Goal: Transaction & Acquisition: Purchase product/service

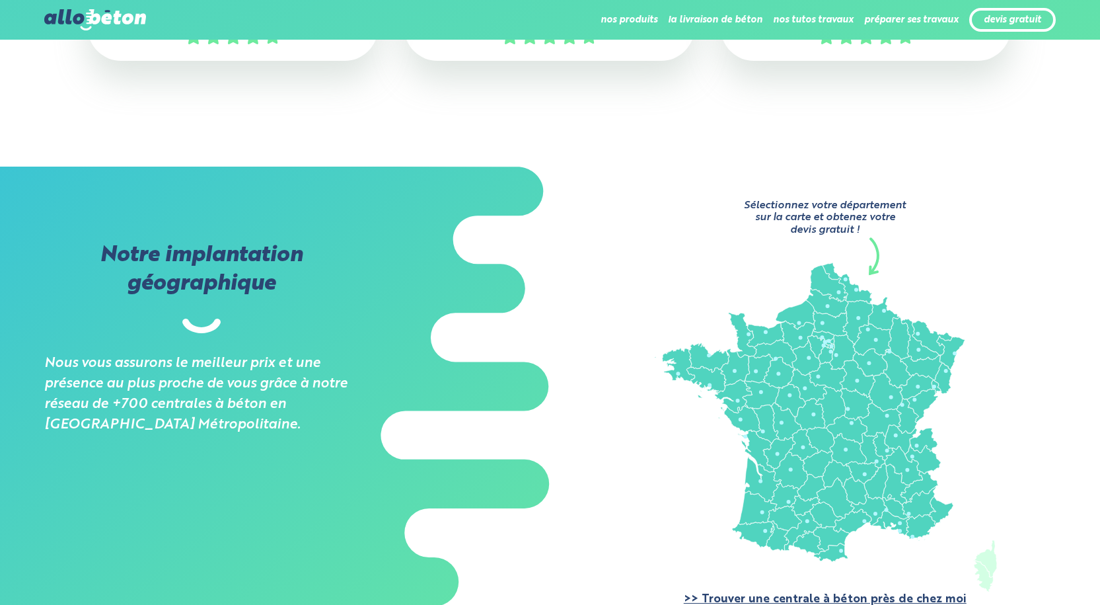
scroll to position [889, 0]
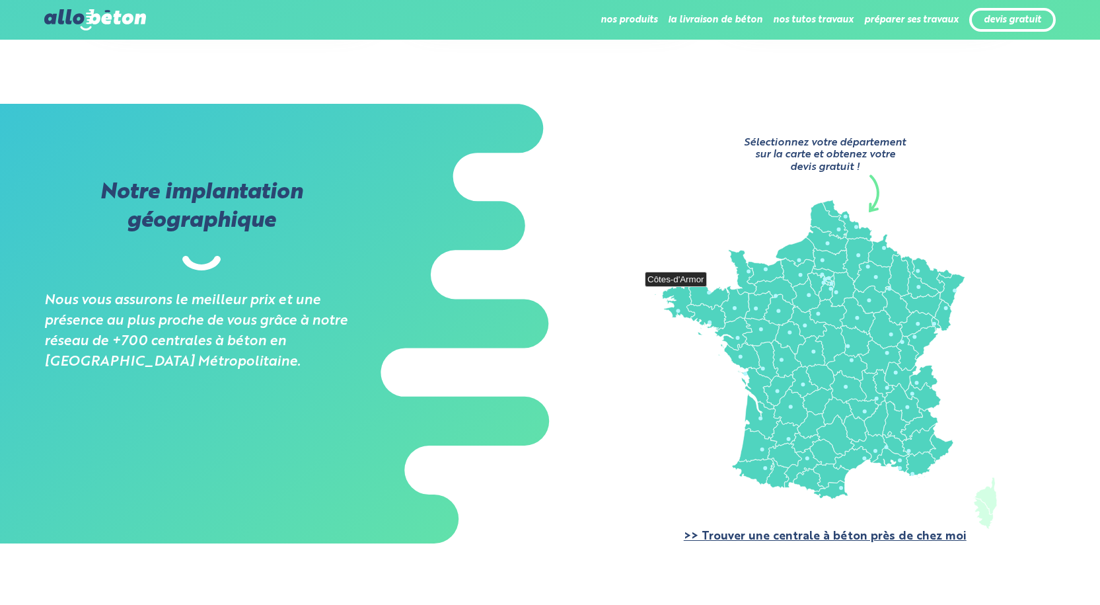
click at [712, 291] on icon at bounding box center [709, 294] width 40 height 29
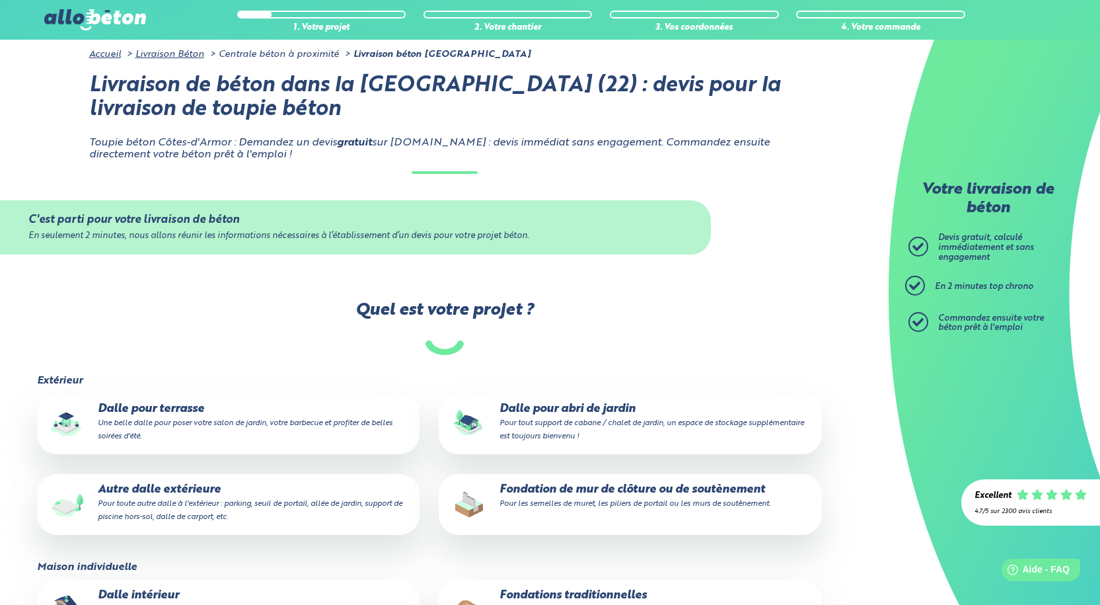
click at [129, 418] on p "Dalle pour terrasse Une belle dalle pour poser votre salon de jardin, votre bar…" at bounding box center [228, 422] width 365 height 40
click at [0, 0] on input "Dalle pour terrasse Une belle dalle pour poser votre salon de jardin, votre bar…" at bounding box center [0, 0] width 0 height 0
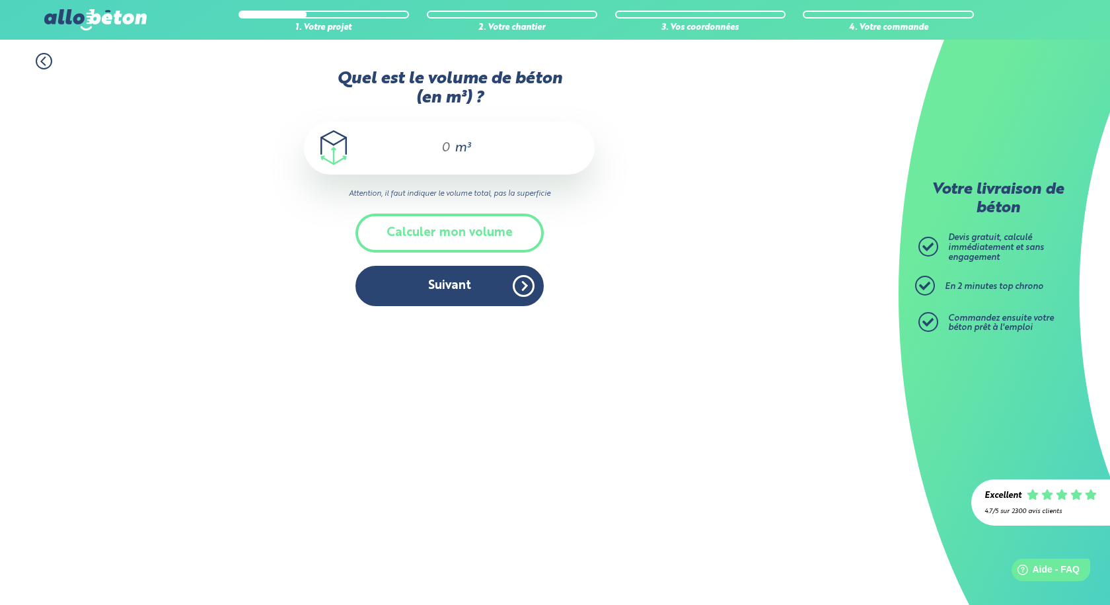
click at [450, 141] on input "Quel est le volume de béton (en m³) ?" at bounding box center [440, 148] width 22 height 16
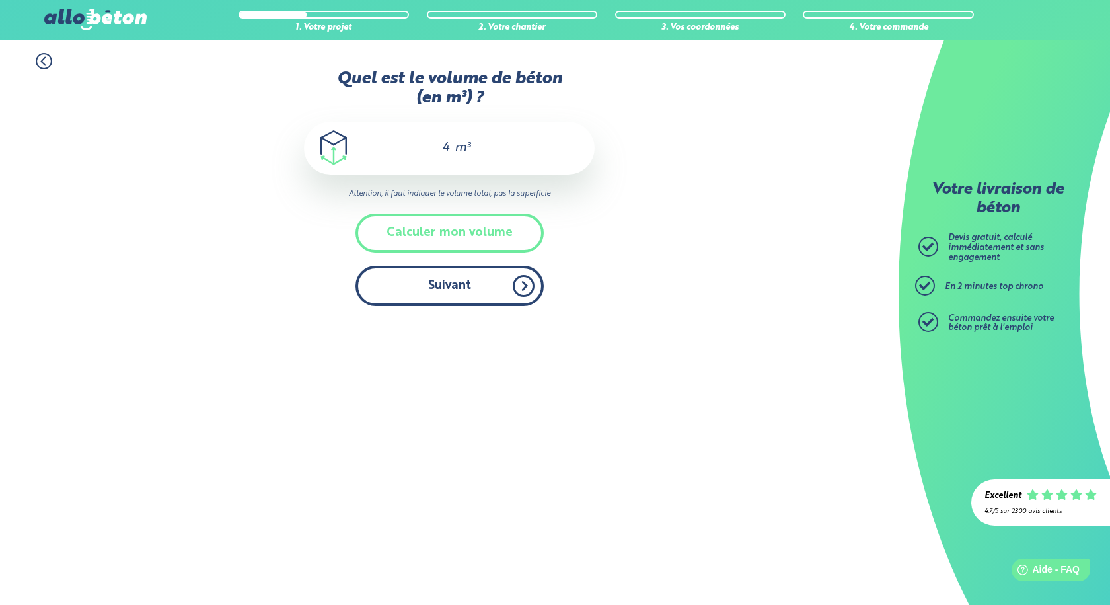
type input "4"
click at [454, 285] on button "Suivant" at bounding box center [449, 286] width 188 height 40
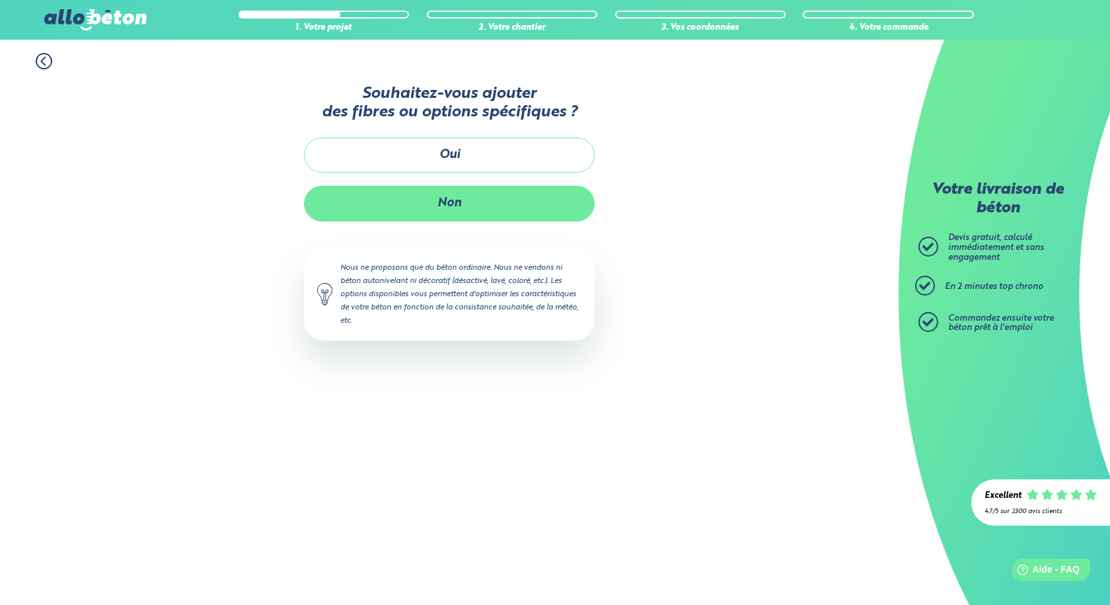
click at [457, 204] on button "Non" at bounding box center [449, 203] width 291 height 35
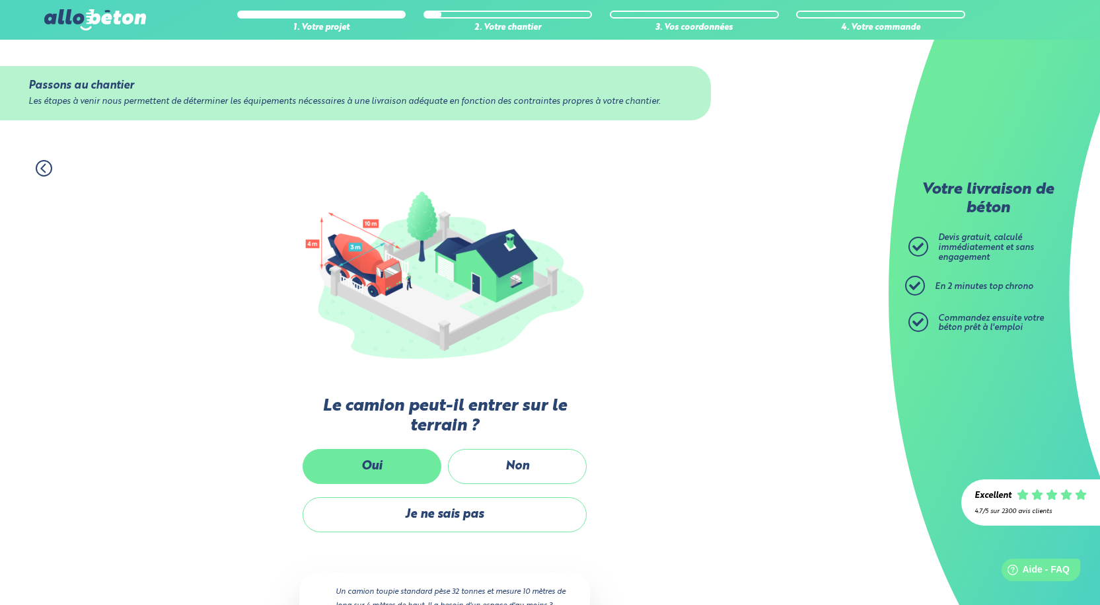
click at [398, 469] on label "Oui" at bounding box center [372, 466] width 139 height 35
click at [0, 0] on input "Oui" at bounding box center [0, 0] width 0 height 0
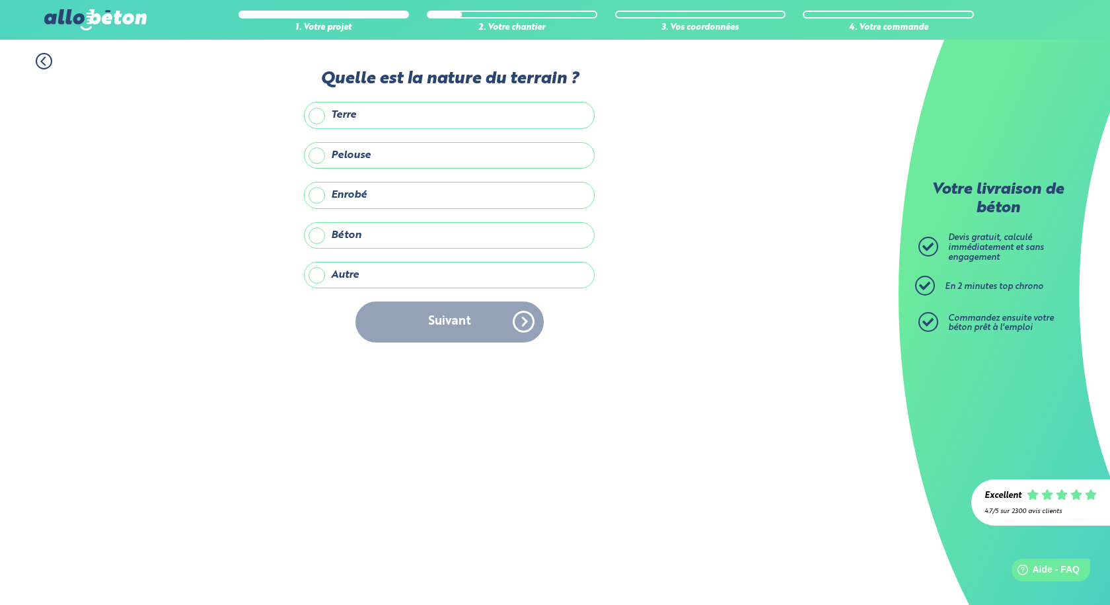
click at [406, 276] on label "Autre" at bounding box center [449, 275] width 291 height 26
click at [0, 0] on input "Autre" at bounding box center [0, 0] width 0 height 0
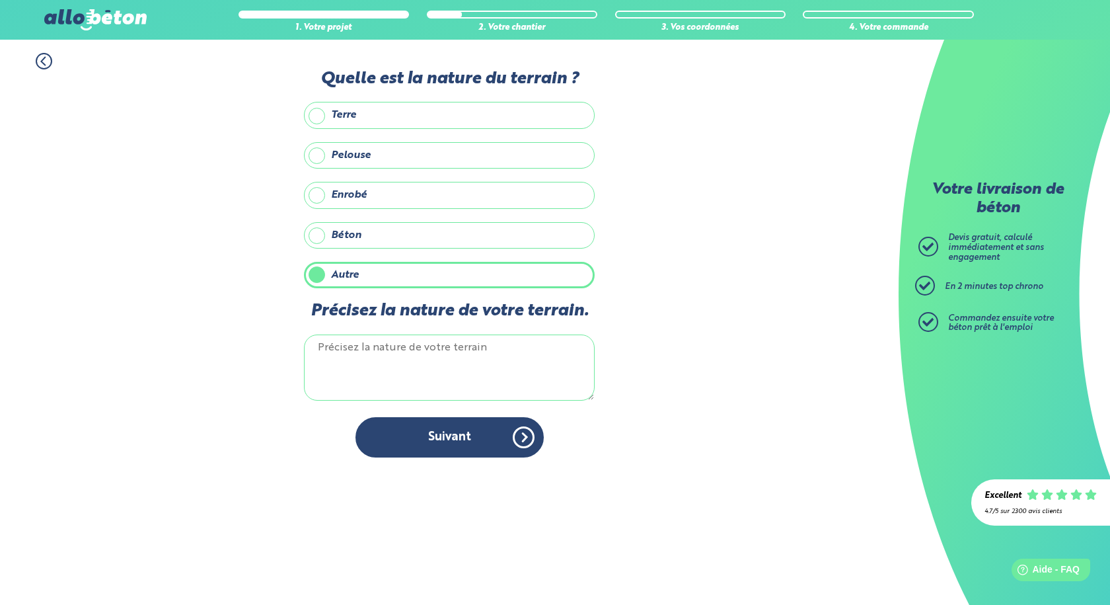
click at [409, 356] on textarea "Précisez la nature de votre terrain." at bounding box center [449, 367] width 291 height 66
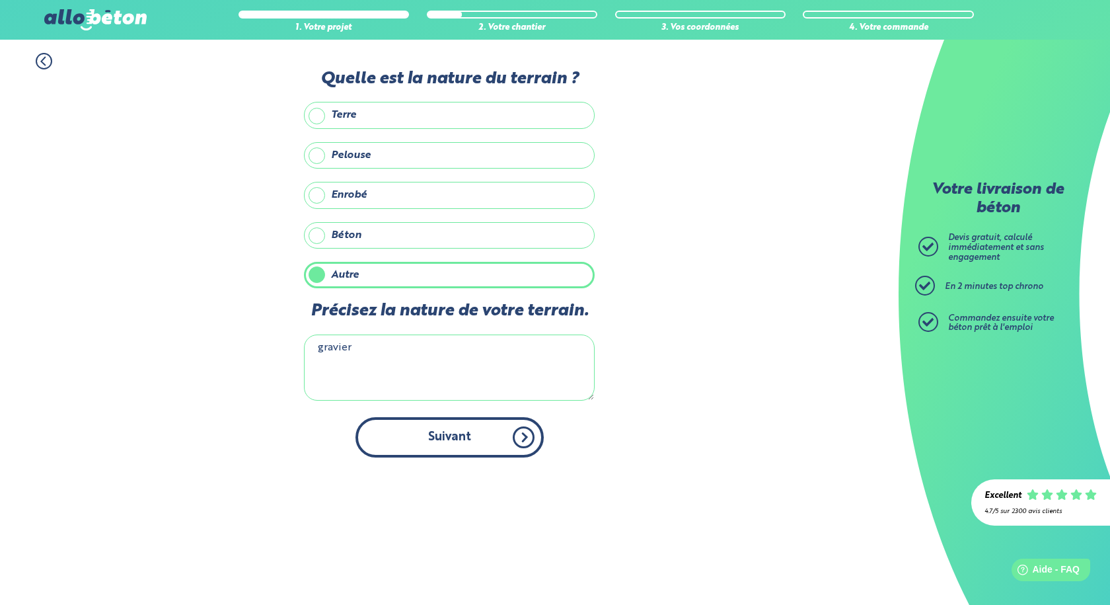
type textarea "gravier"
click at [451, 441] on button "Suivant" at bounding box center [449, 437] width 188 height 40
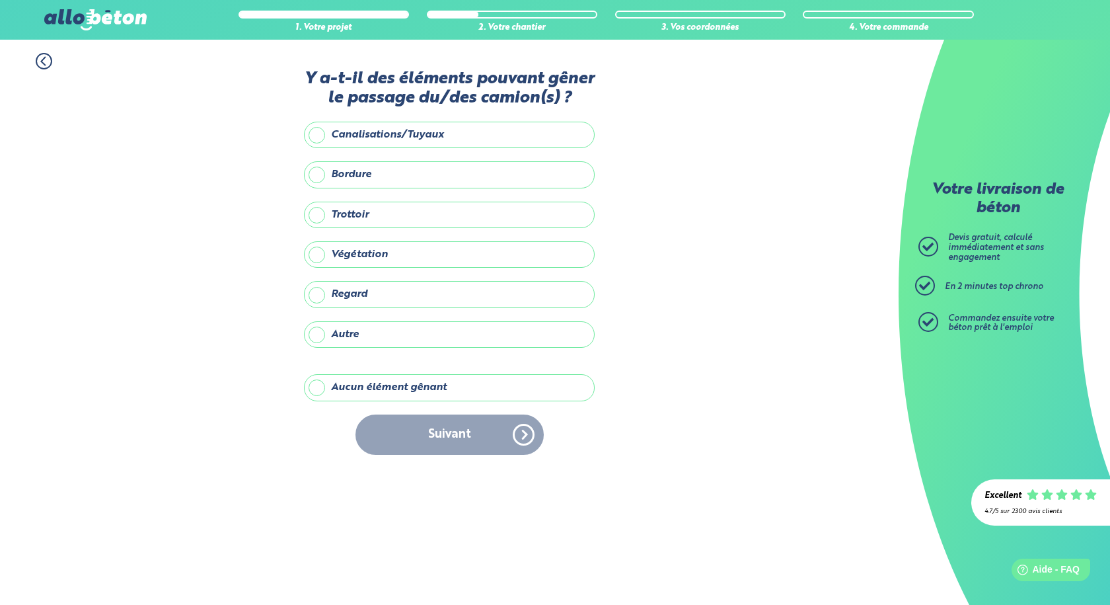
click at [314, 293] on label "Regard" at bounding box center [449, 294] width 291 height 26
click at [0, 0] on input "Regard" at bounding box center [0, 0] width 0 height 0
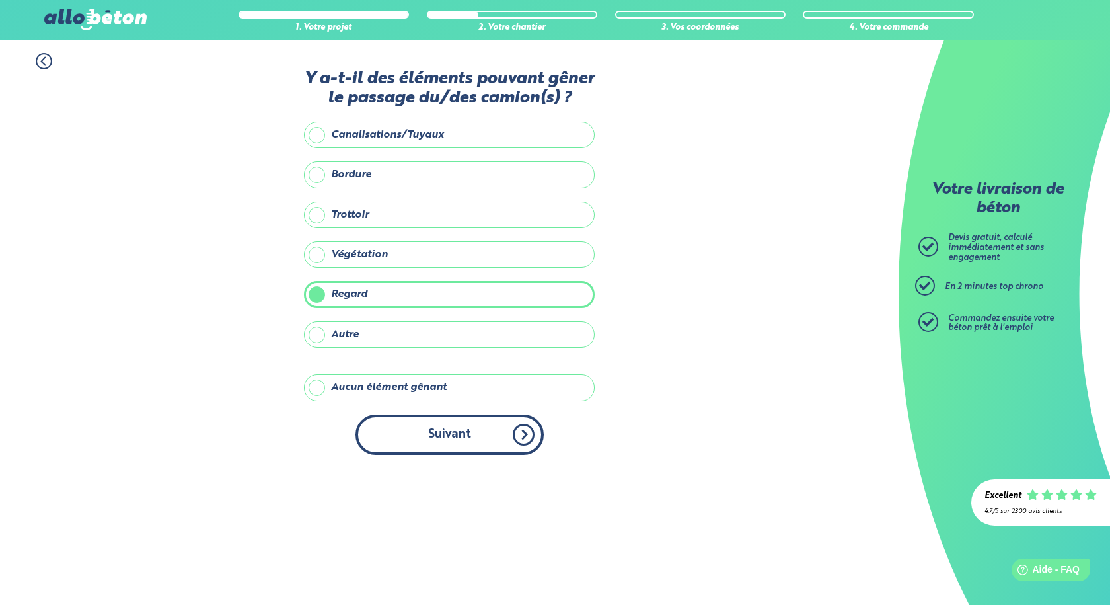
click at [451, 436] on button "Suivant" at bounding box center [449, 434] width 188 height 40
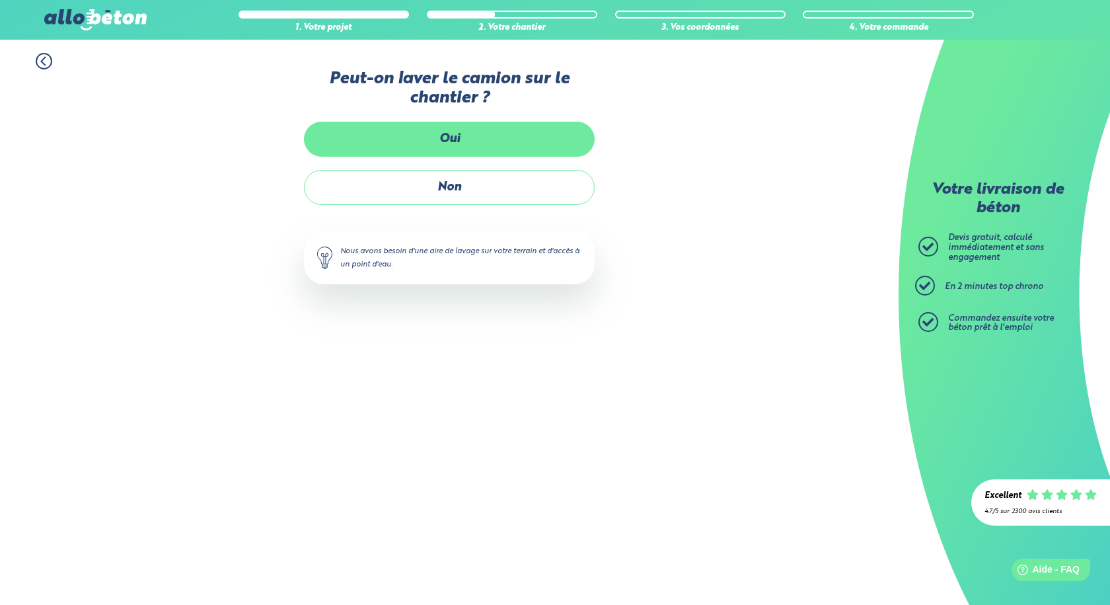
click at [449, 141] on label "Oui" at bounding box center [449, 139] width 291 height 35
click at [0, 0] on input "Oui" at bounding box center [0, 0] width 0 height 0
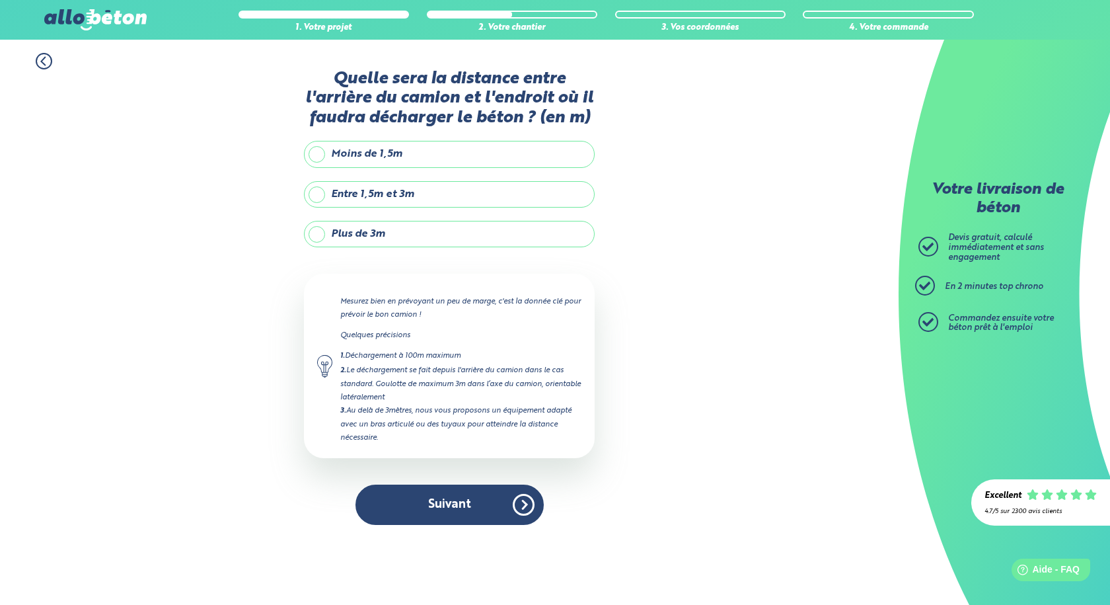
click at [314, 236] on label "Plus de 3m" at bounding box center [449, 234] width 291 height 26
click at [0, 0] on input "Plus de 3m" at bounding box center [0, 0] width 0 height 0
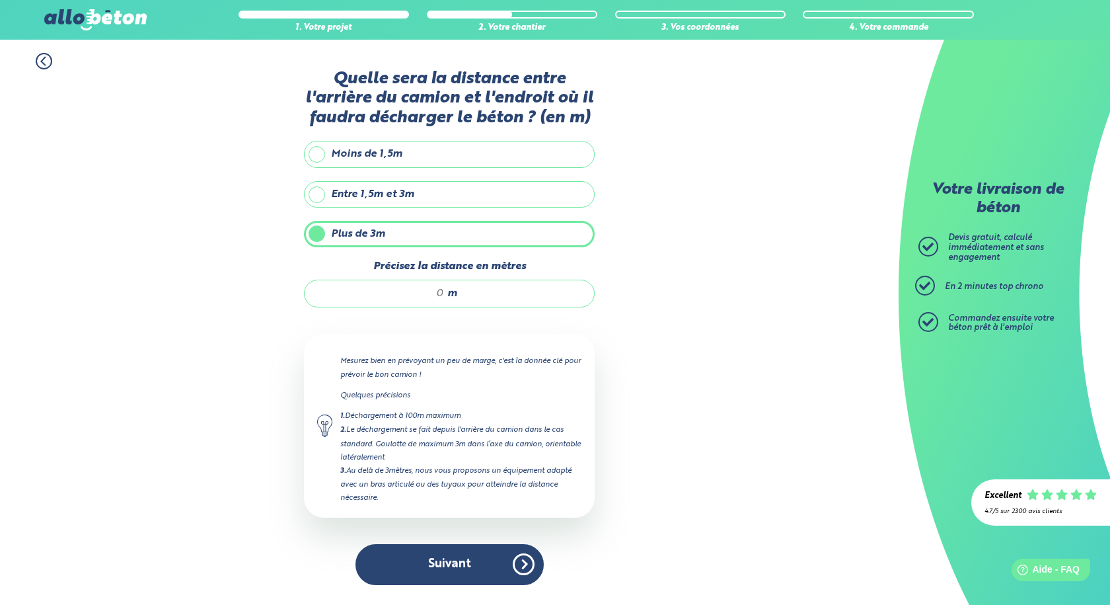
click at [441, 290] on input "Précisez la distance en mètres" at bounding box center [381, 293] width 126 height 13
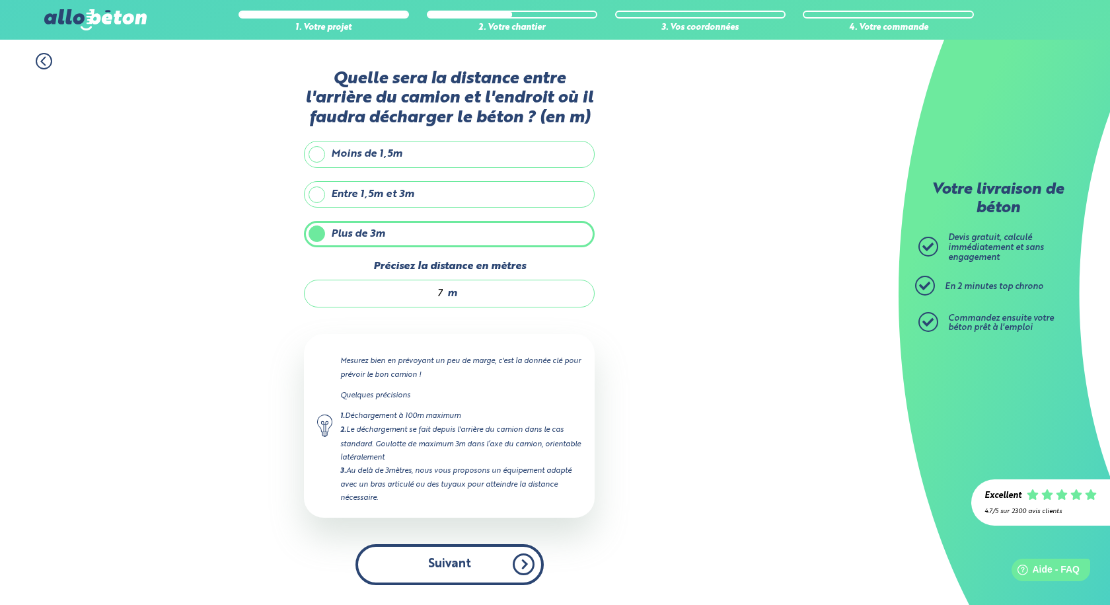
type input "7"
click at [449, 563] on button "Suivant" at bounding box center [449, 564] width 188 height 40
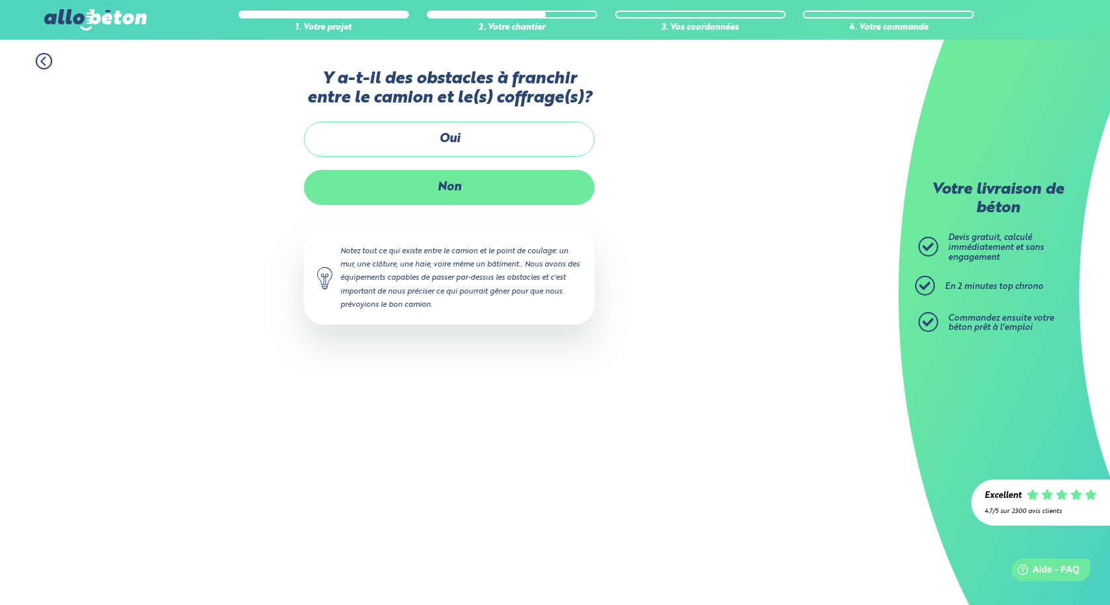
click at [457, 186] on label "Non" at bounding box center [449, 187] width 291 height 35
click at [0, 0] on input "Non" at bounding box center [0, 0] width 0 height 0
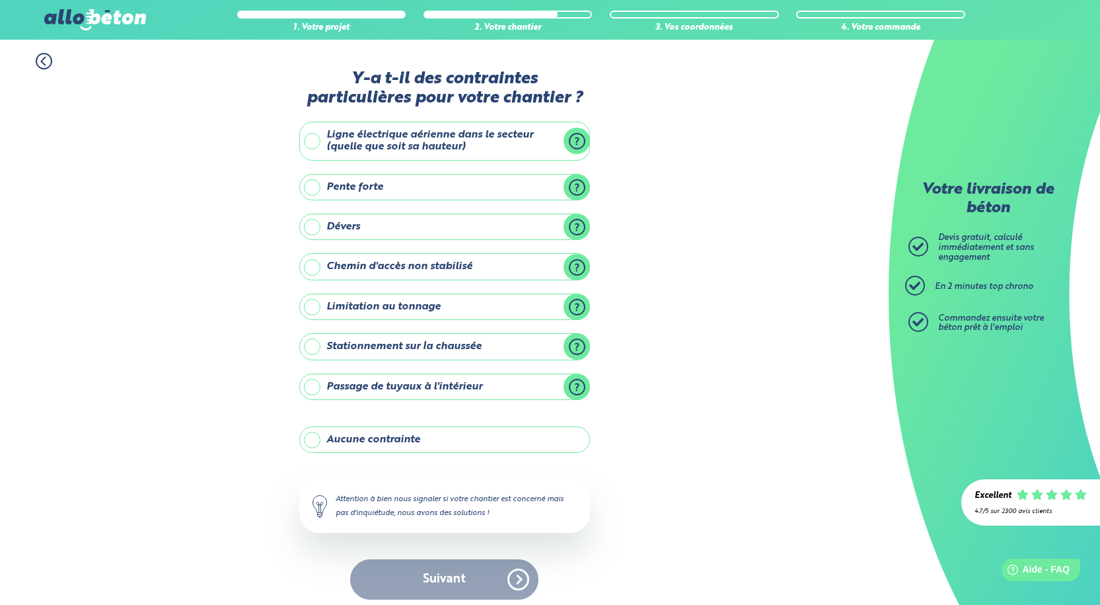
click at [309, 140] on label "Ligne électrique aérienne dans le secteur (quelle que soit sa hauteur)" at bounding box center [444, 141] width 291 height 39
click at [0, 0] on input "Ligne électrique aérienne dans le secteur (quelle que soit sa hauteur)" at bounding box center [0, 0] width 0 height 0
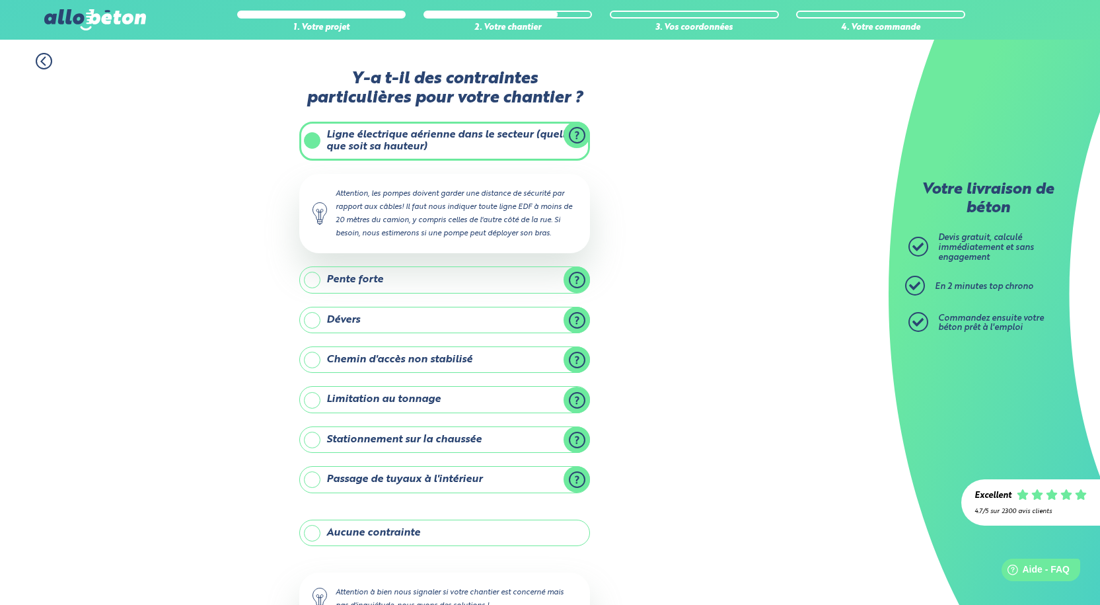
click at [311, 360] on label "Chemin d'accès non stabilisé" at bounding box center [444, 359] width 291 height 26
click at [0, 0] on input "Chemin d'accès non stabilisé" at bounding box center [0, 0] width 0 height 0
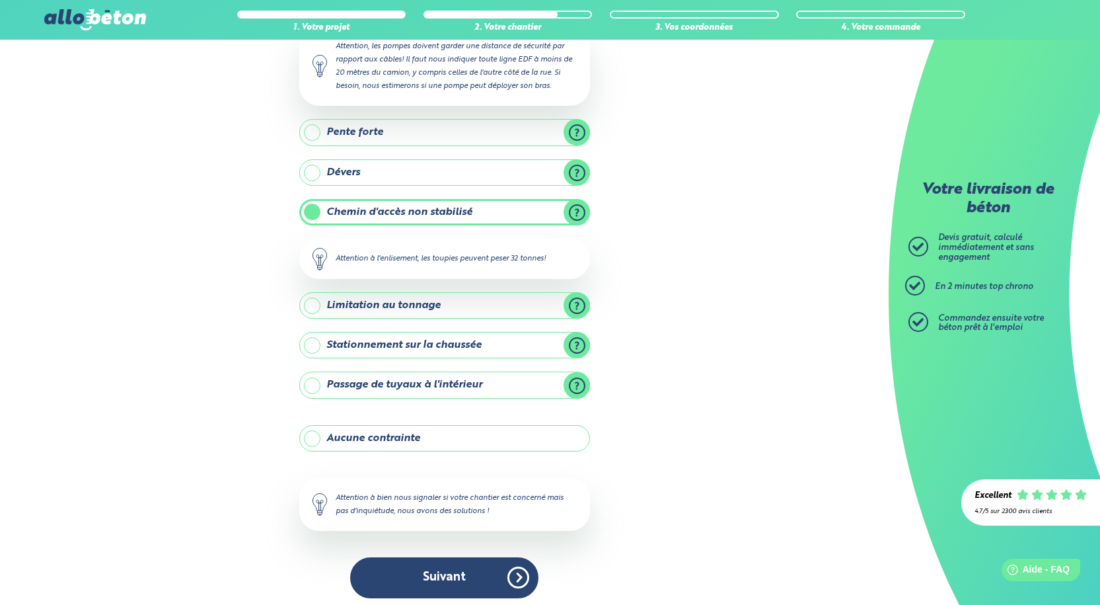
scroll to position [154, 0]
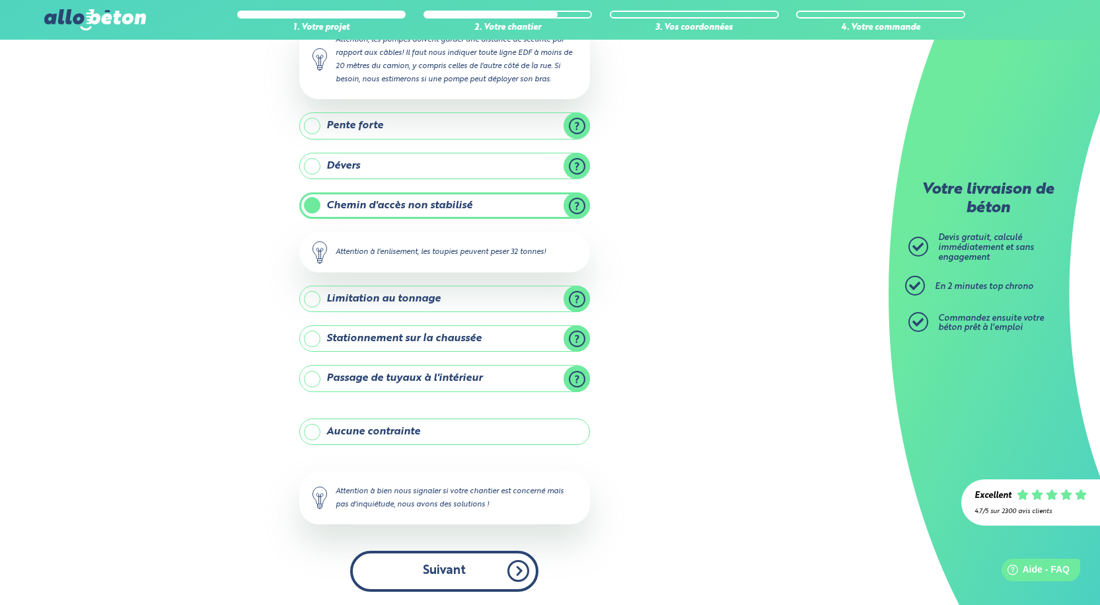
click at [440, 577] on button "Suivant" at bounding box center [444, 570] width 188 height 40
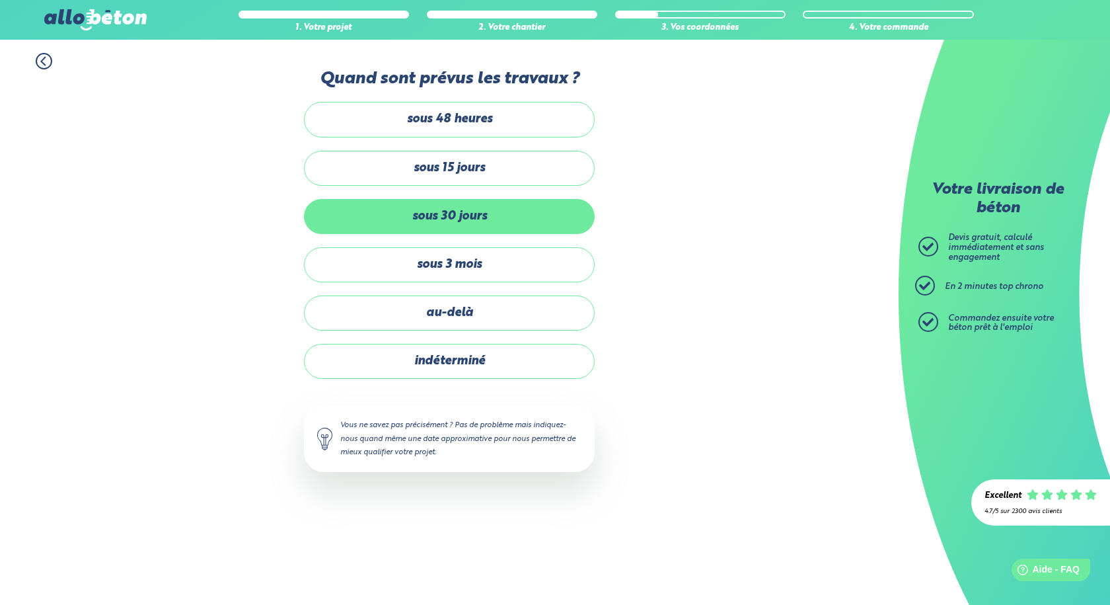
click at [457, 223] on label "sous 30 jours" at bounding box center [449, 216] width 291 height 35
click at [0, 0] on input "sous 30 jours" at bounding box center [0, 0] width 0 height 0
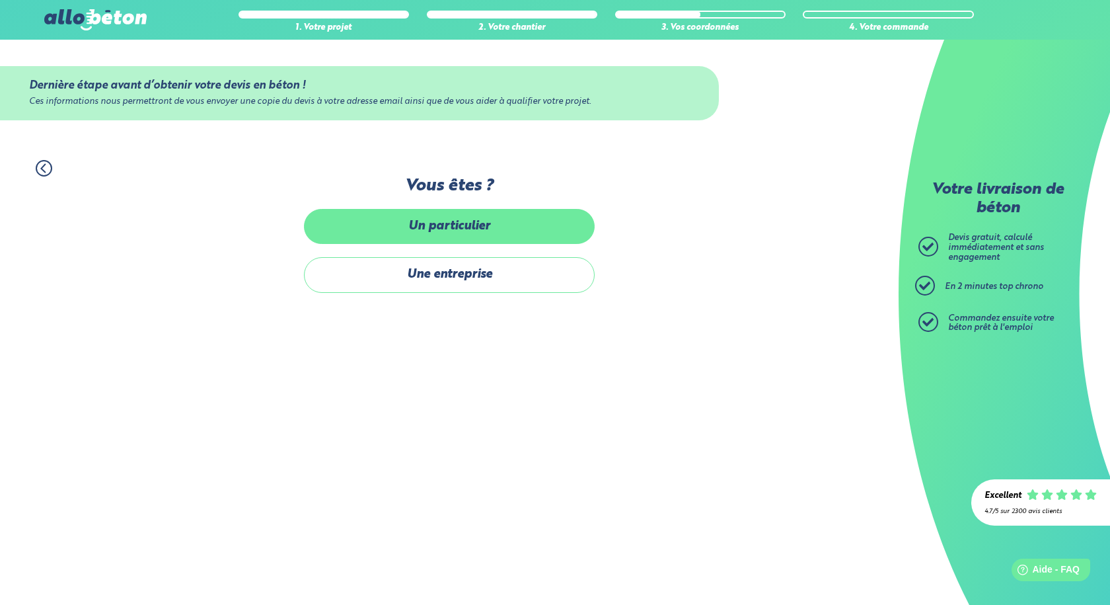
click at [455, 229] on label "Un particulier" at bounding box center [449, 226] width 291 height 35
click at [0, 0] on input "Un particulier" at bounding box center [0, 0] width 0 height 0
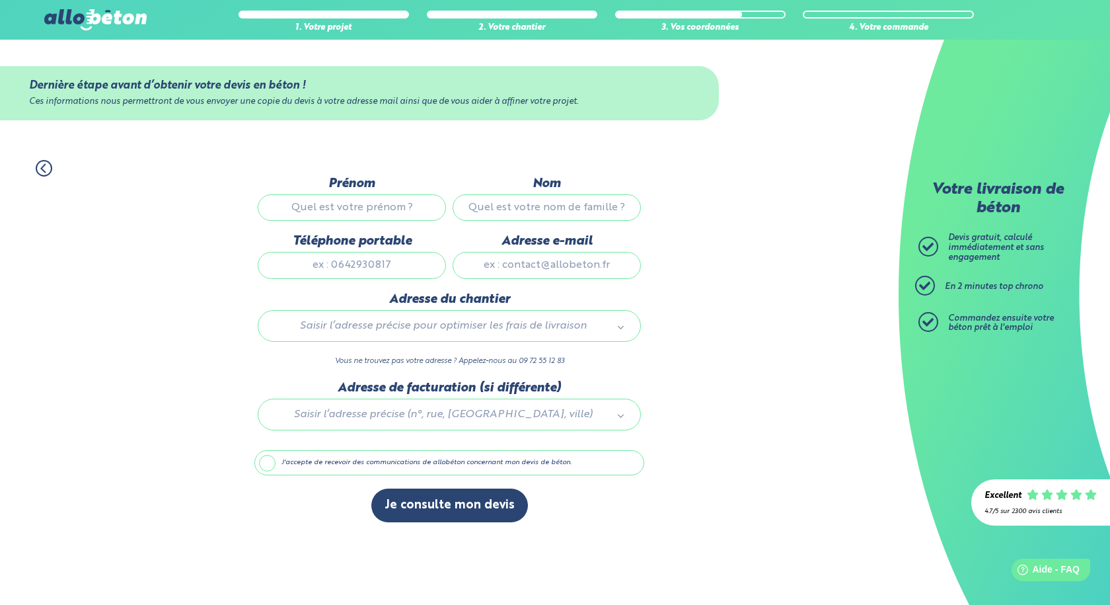
click at [357, 205] on input "Prénom" at bounding box center [352, 207] width 188 height 26
type input "[PERSON_NAME]"
type input "GAUFFRE"
type input "0627324709"
type input "[EMAIL_ADDRESS][DOMAIN_NAME]"
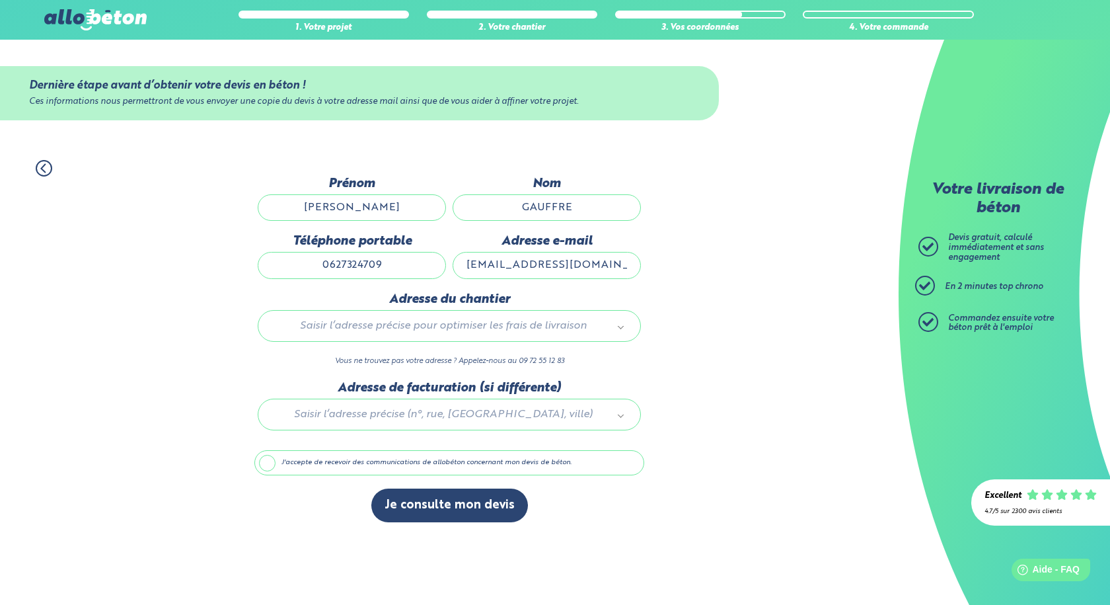
type input "[STREET_ADDRESS]"
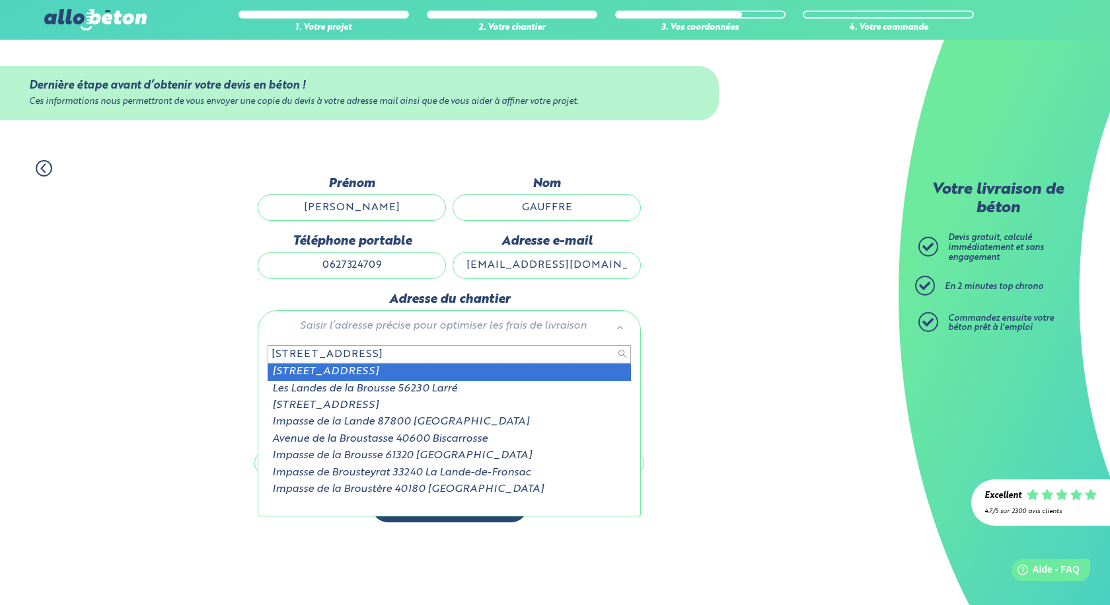
type input "[STREET_ADDRESS]"
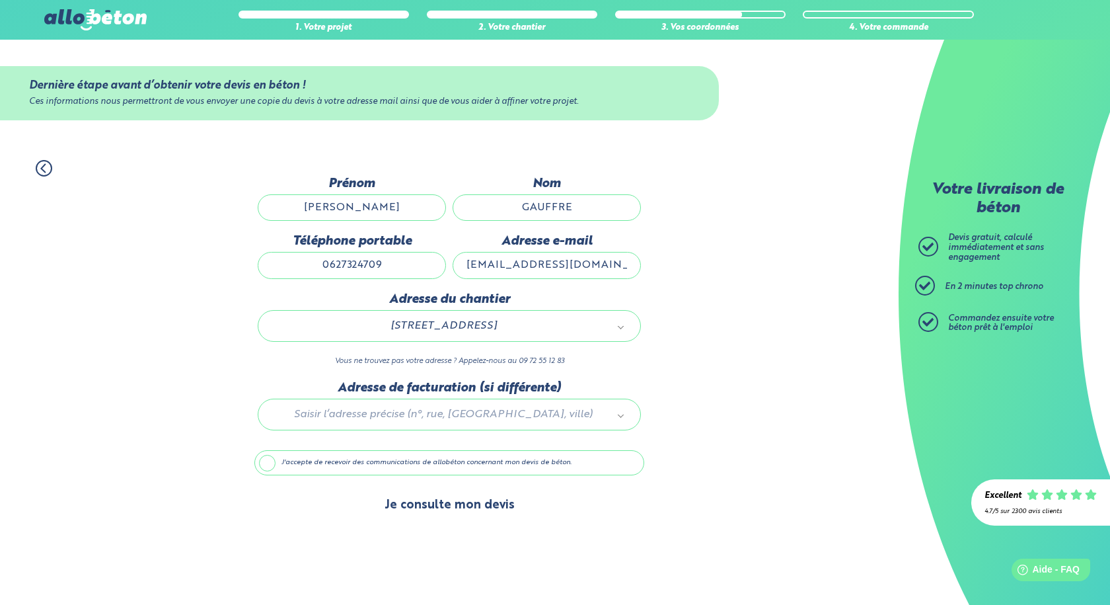
click at [434, 507] on button "Je consulte mon devis" at bounding box center [449, 505] width 157 height 34
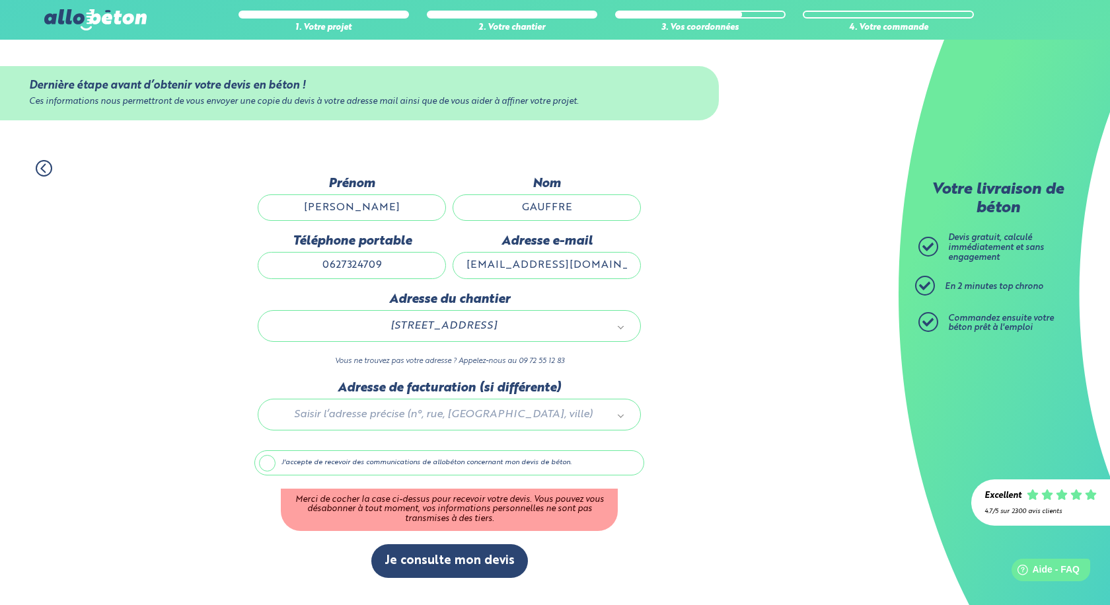
click at [266, 466] on label "J'accepte de recevoir des communications de allobéton concernant mon devis de b…" at bounding box center [449, 462] width 390 height 25
click at [0, 0] on input "J'accepte de recevoir des communications de allobéton concernant mon devis de b…" at bounding box center [0, 0] width 0 height 0
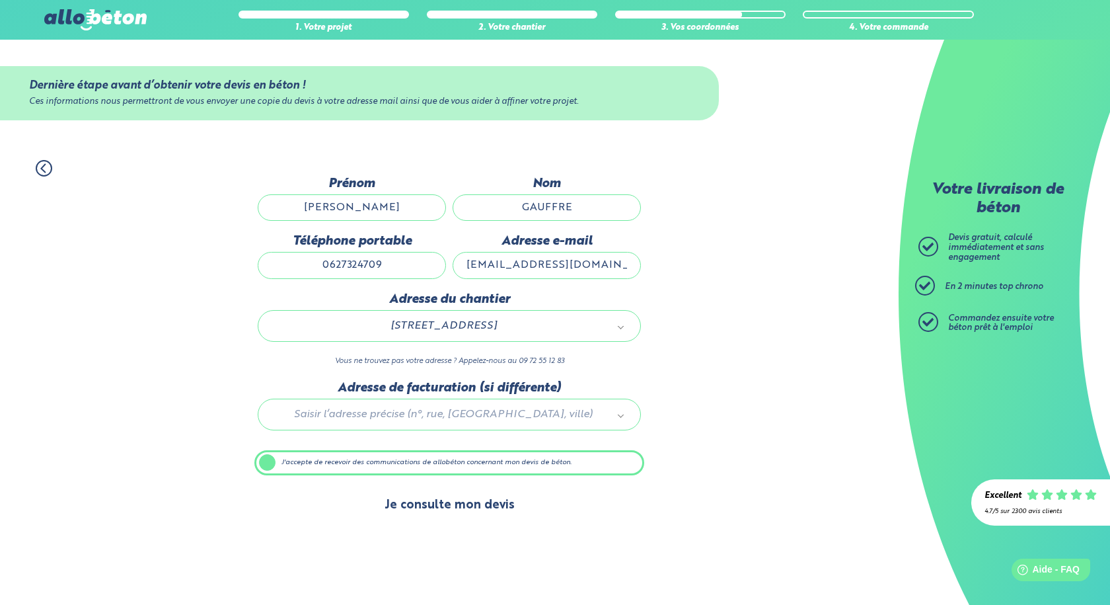
click at [463, 512] on button "Je consulte mon devis" at bounding box center [449, 505] width 157 height 34
